Goal: Use online tool/utility

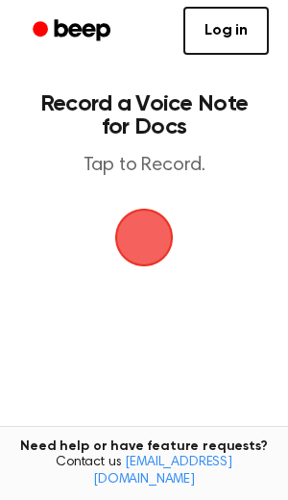
click at [154, 212] on span "button" at bounding box center [144, 237] width 54 height 54
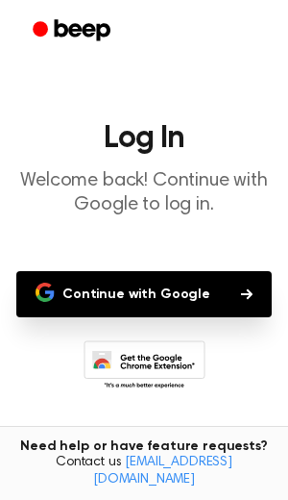
click at [161, 293] on button "Continue with Google" at bounding box center [144, 294] width 256 height 46
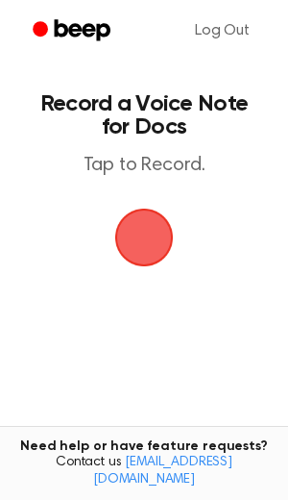
click at [164, 234] on span "button" at bounding box center [144, 238] width 59 height 59
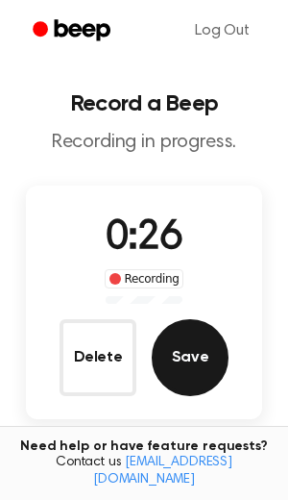
click at [189, 358] on button "Save" at bounding box center [190, 357] width 77 height 77
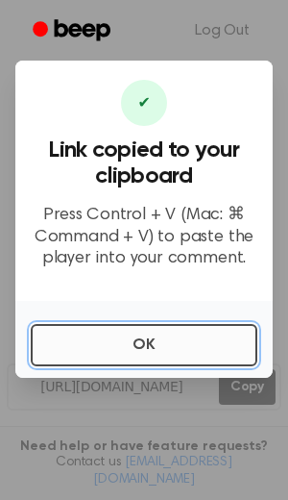
click at [177, 348] on button "OK" at bounding box center [144, 345] width 227 height 42
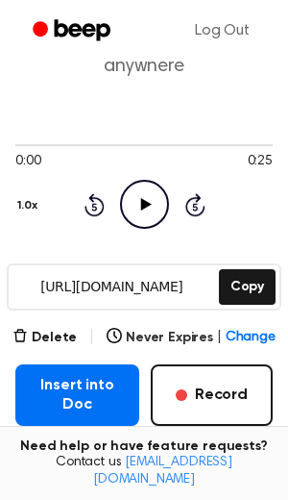
scroll to position [85, 0]
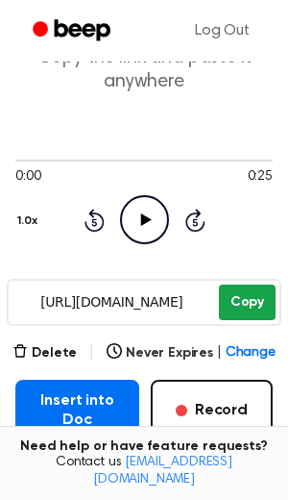
click at [246, 304] on button "Copy" at bounding box center [247, 302] width 57 height 36
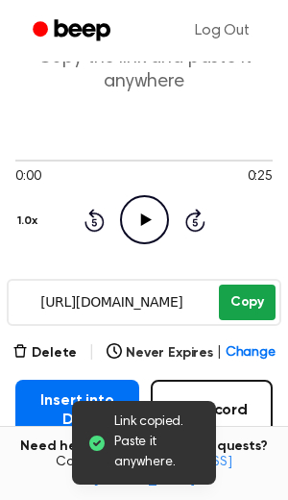
click at [242, 307] on button "Copy" at bounding box center [247, 302] width 57 height 36
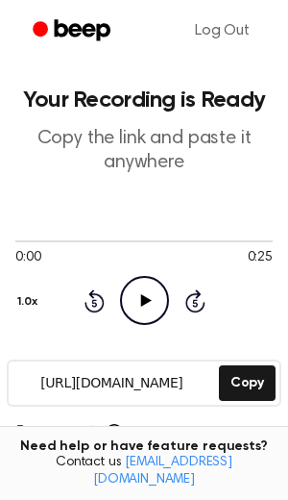
scroll to position [0, 0]
